Goal: Transaction & Acquisition: Book appointment/travel/reservation

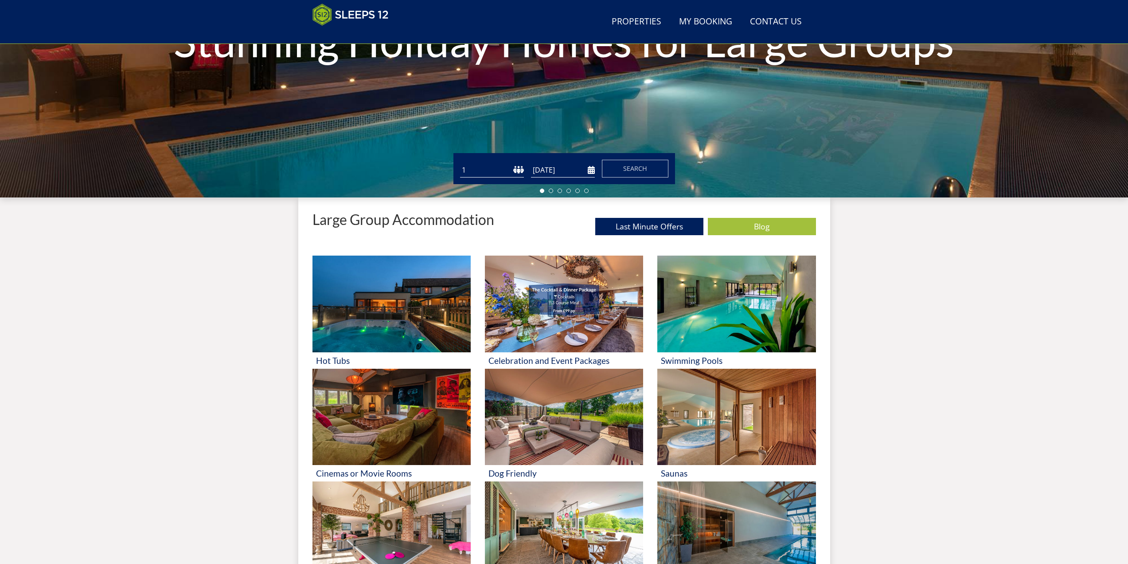
scroll to position [185, 0]
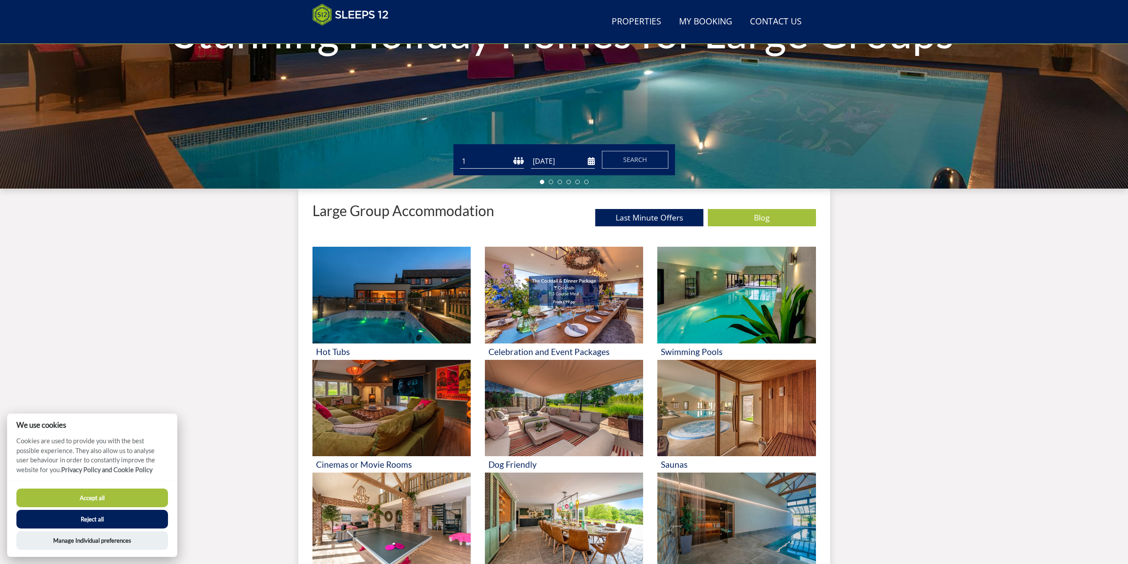
click at [483, 155] on select "1 2 3 4 5 6 7 8 9 10 11 12 13 14 15 16 17 18 19 20 21 22 23 24 25 26 27 28 29 3…" at bounding box center [492, 161] width 64 height 15
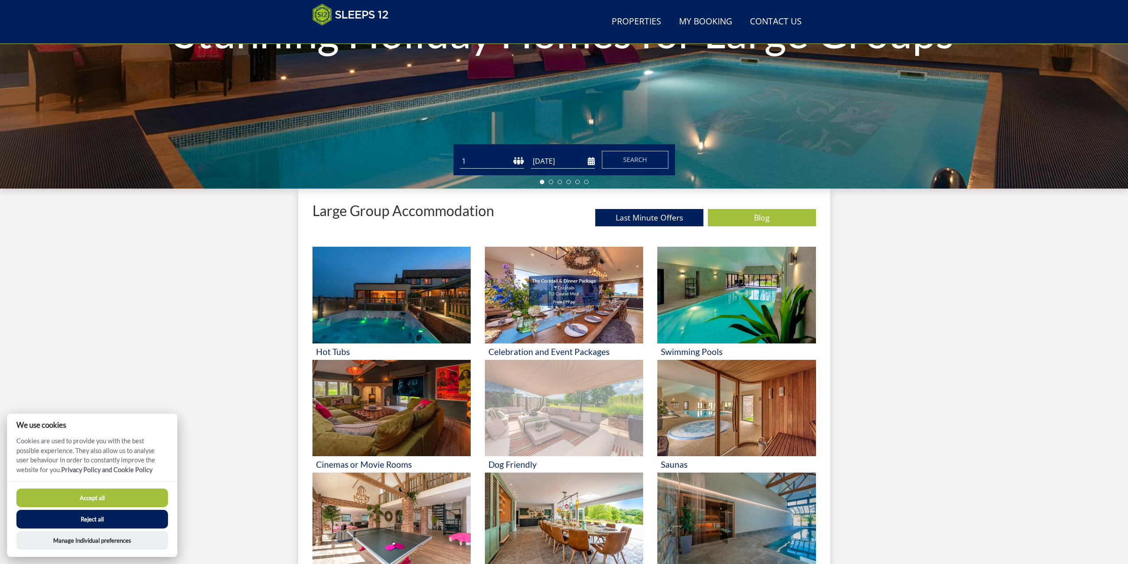
select select "16"
click at [460, 154] on select "1 2 3 4 5 6 7 8 9 10 11 12 13 14 15 16 17 18 19 20 21 22 23 24 25 26 27 28 29 3…" at bounding box center [492, 161] width 64 height 15
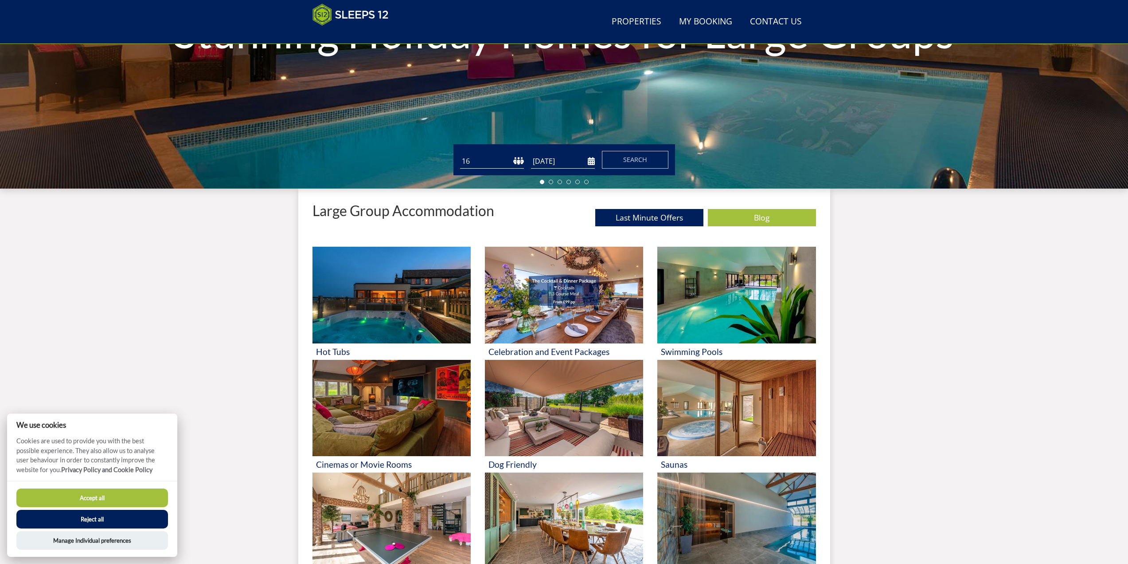
click at [591, 160] on input "[DATE]" at bounding box center [563, 161] width 64 height 15
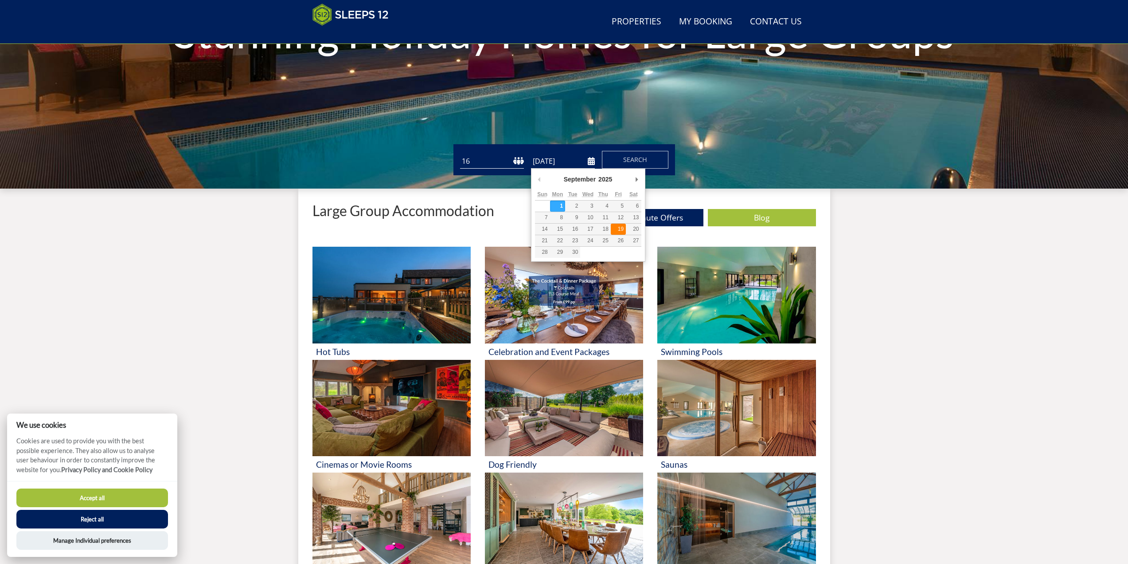
type input "[DATE]"
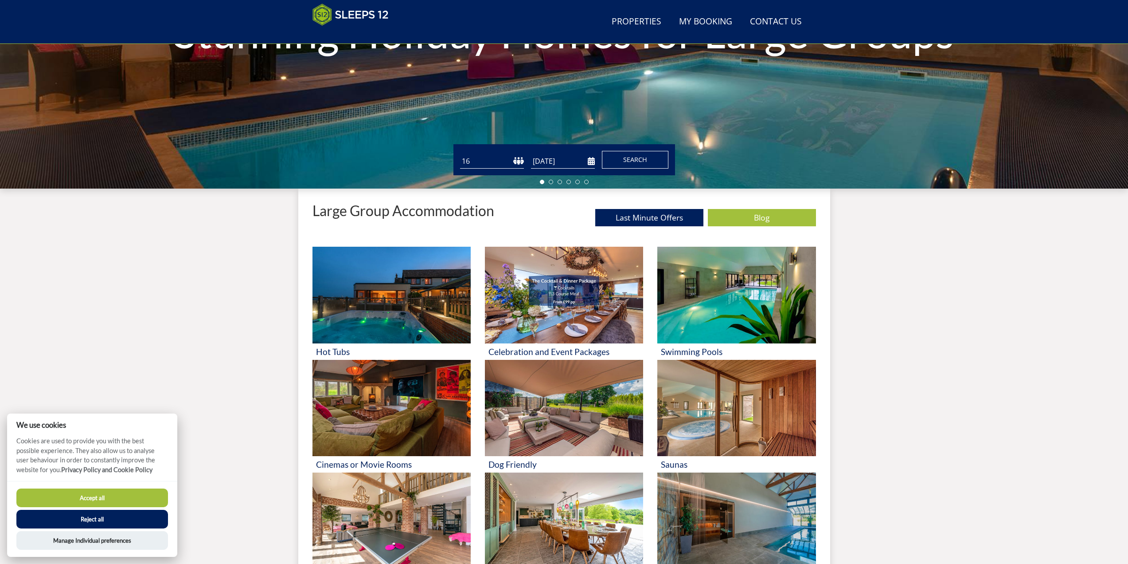
click at [640, 162] on span "Search" at bounding box center [635, 159] width 24 height 8
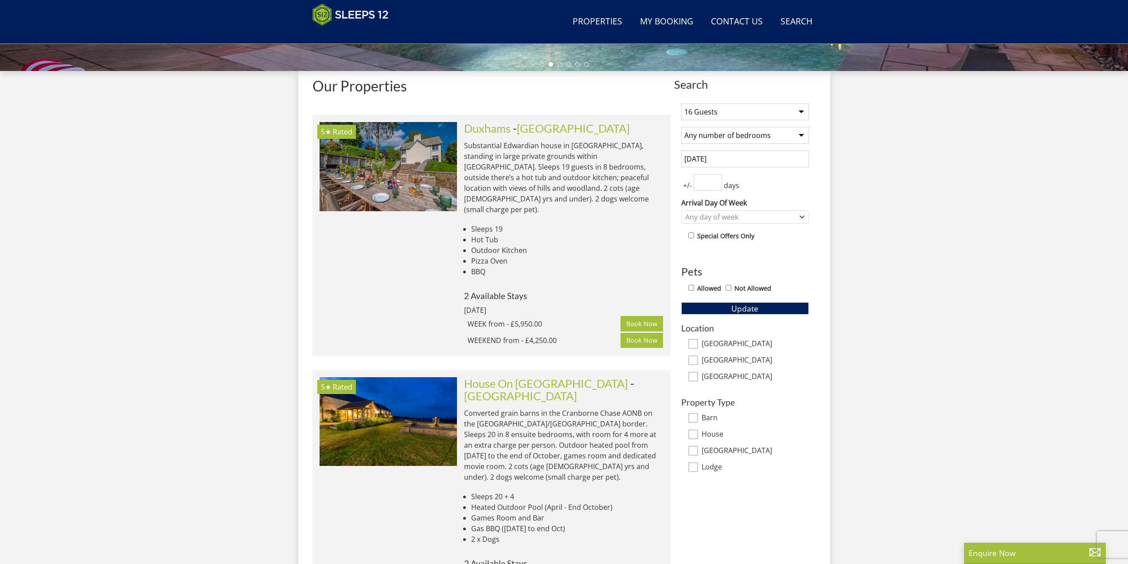
scroll to position [318, 0]
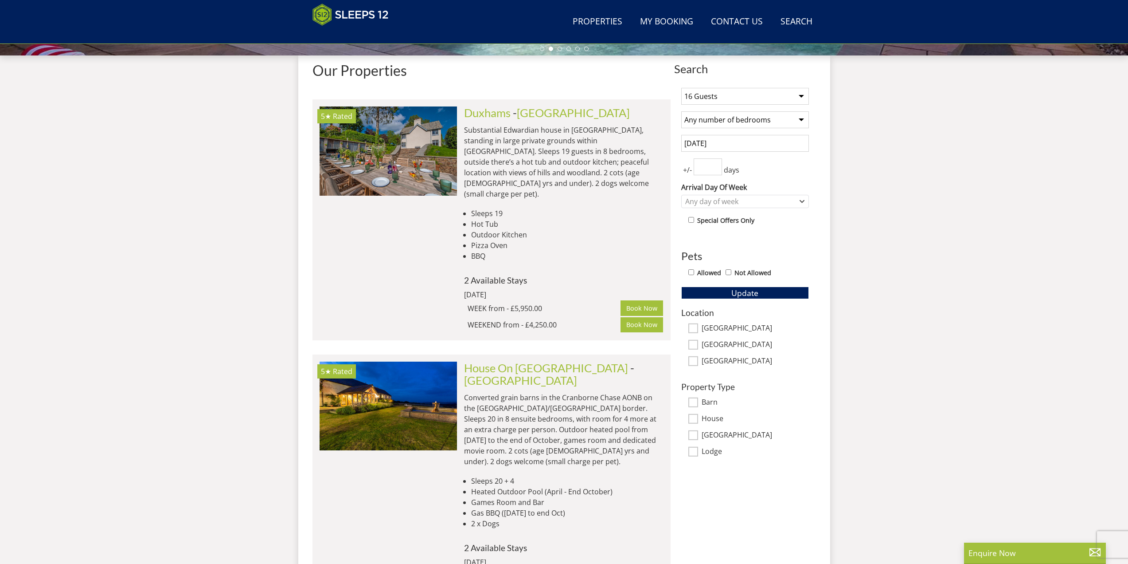
drag, startPoint x: 482, startPoint y: 315, endPoint x: 556, endPoint y: 315, distance: 74.5
click at [554, 319] on div "WEEKEND from - £4,250.00" at bounding box center [544, 324] width 153 height 11
click at [556, 319] on div "WEEKEND from - £4,250.00" at bounding box center [544, 324] width 153 height 11
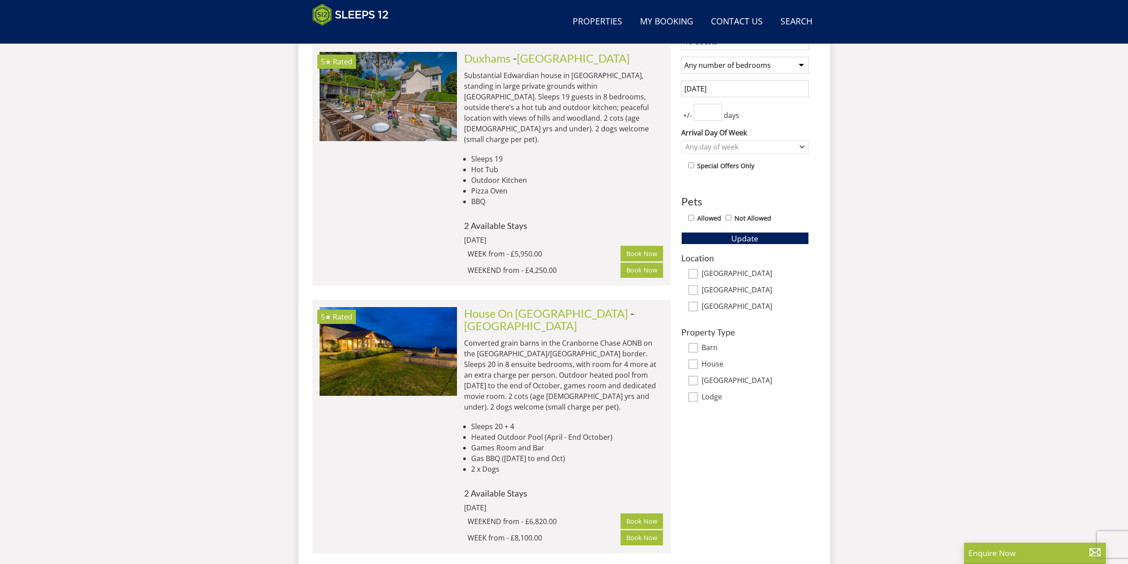
scroll to position [360, 0]
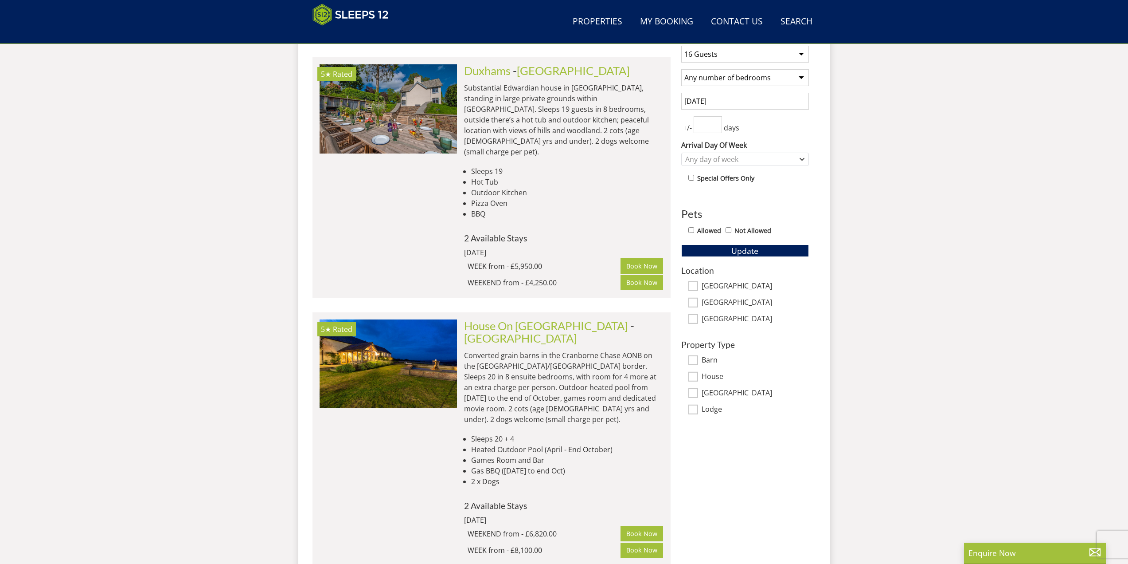
scroll to position [185, 0]
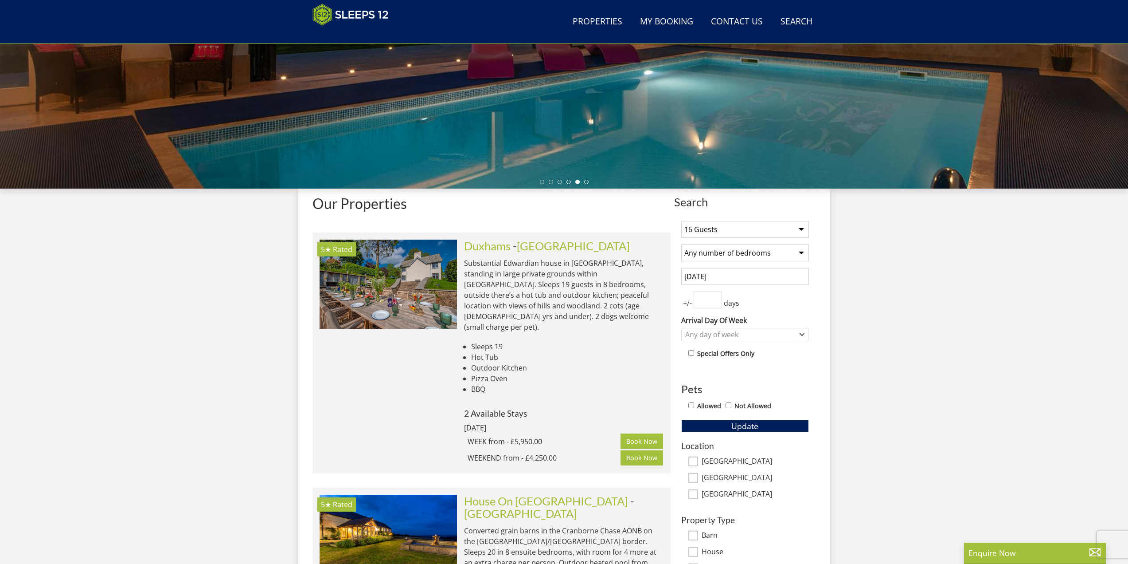
select select "16"
